Goal: Task Accomplishment & Management: Use online tool/utility

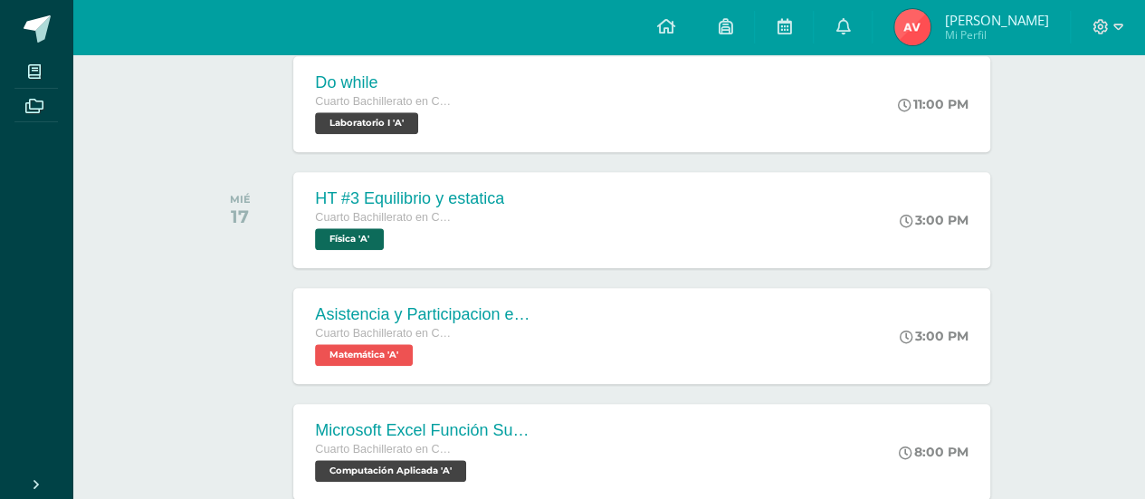
scroll to position [762, 0]
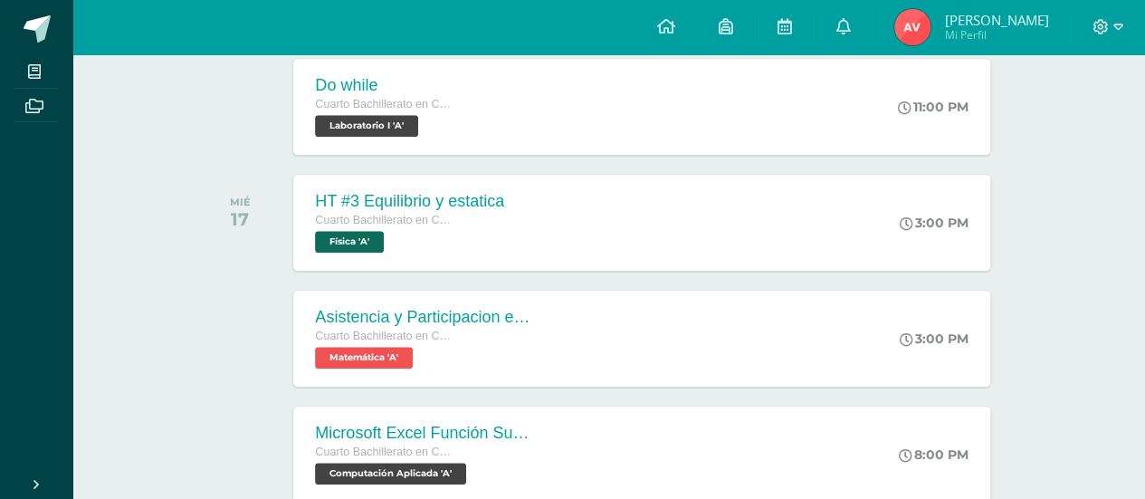
click at [559, 330] on div "Asistencia y Participacion en clase Cuarto Bachillerato en CCLL con Orientación…" at bounding box center [641, 339] width 696 height 96
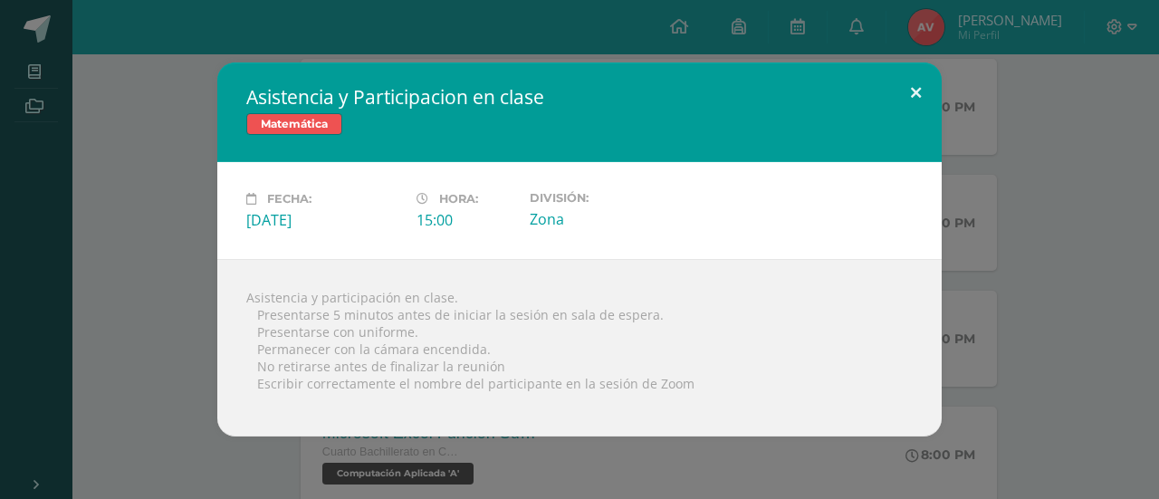
click at [902, 95] on button at bounding box center [916, 93] width 52 height 62
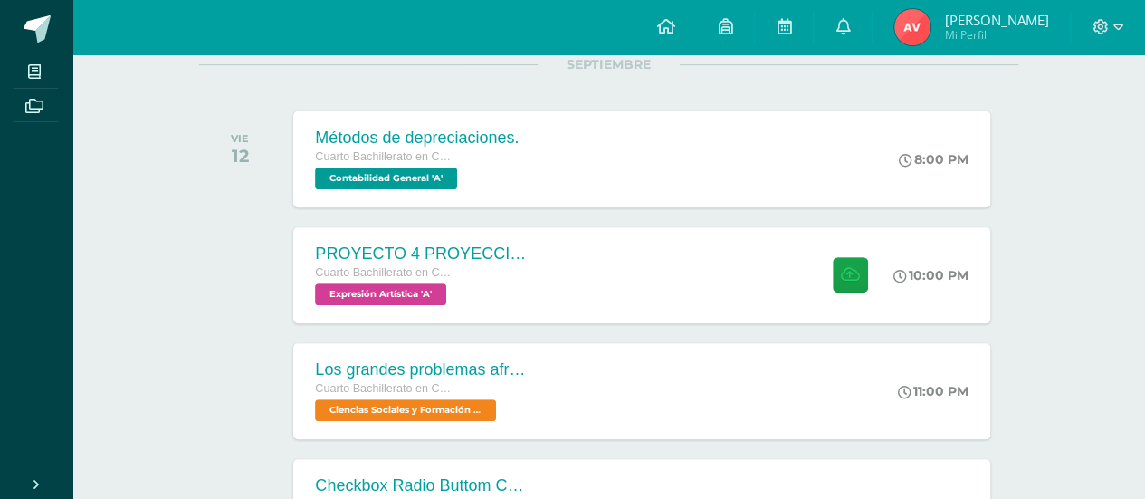
scroll to position [0, 0]
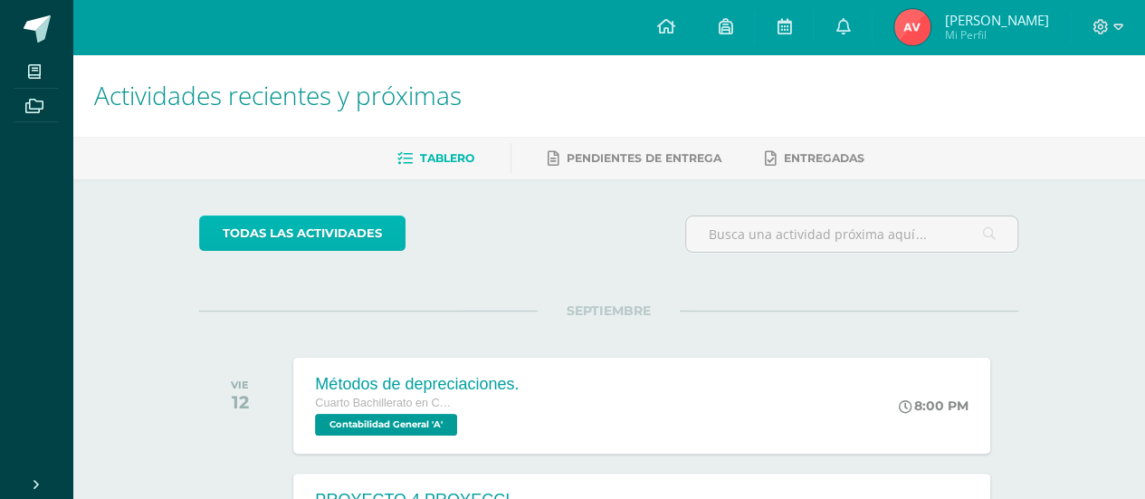
click at [344, 232] on link "todas las Actividades" at bounding box center [302, 232] width 206 height 35
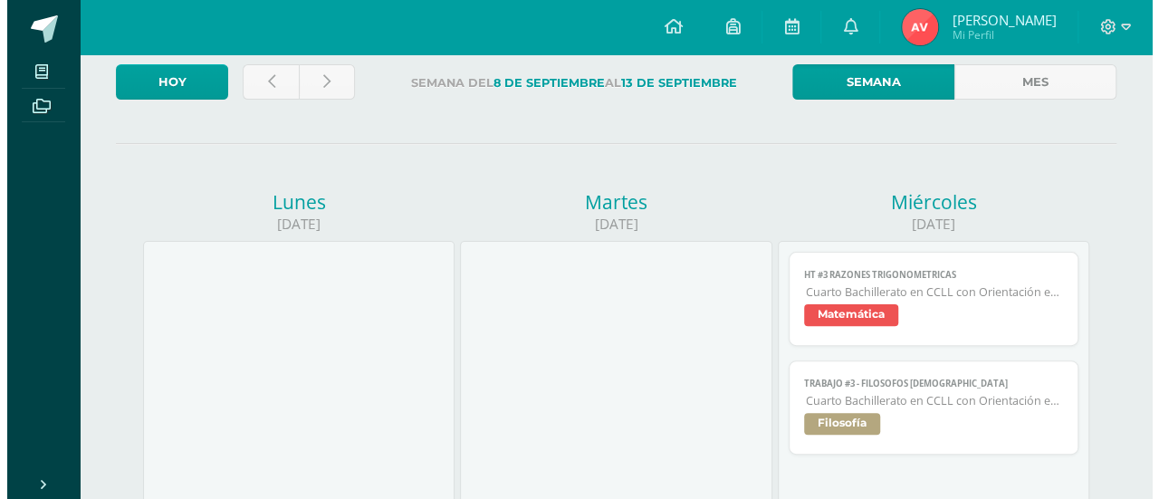
scroll to position [114, 0]
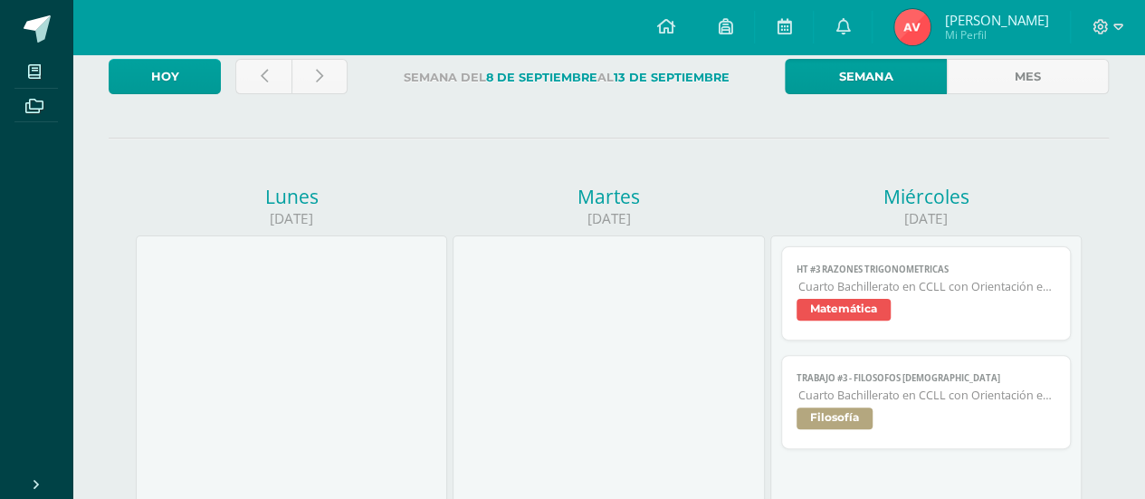
click at [829, 287] on span "Cuarto Bachillerato en CCLL con Orientación en Computación" at bounding box center [926, 286] width 257 height 15
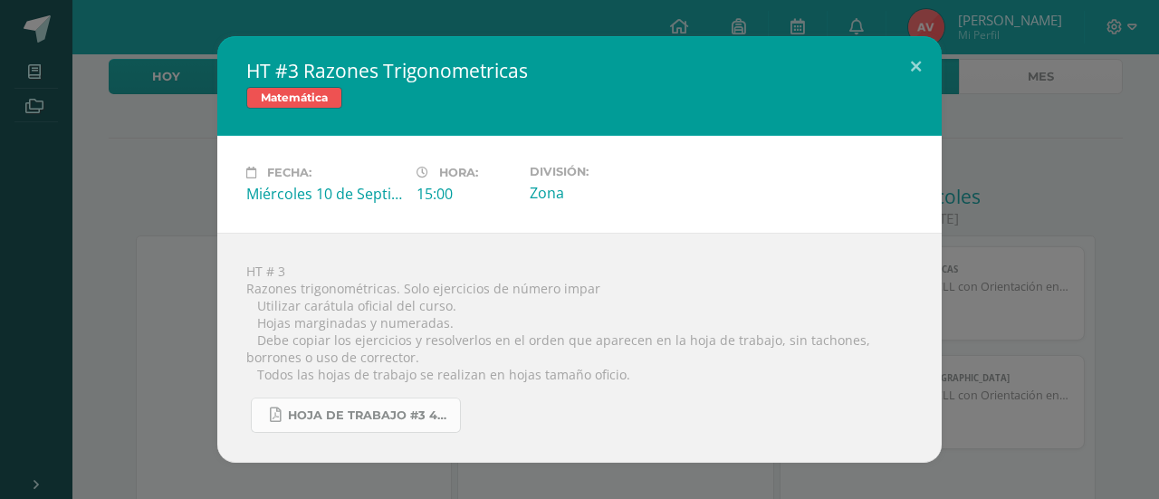
click at [394, 415] on span "Hoja de trabajo #3 4U.pdf" at bounding box center [369, 415] width 163 height 14
